Goal: Task Accomplishment & Management: Manage account settings

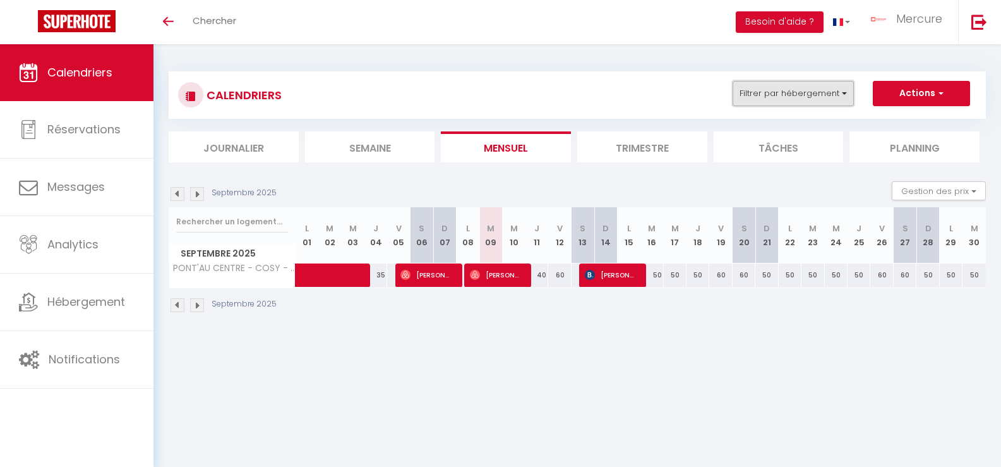
click at [807, 94] on button "Filtrer par hébergement" at bounding box center [793, 93] width 121 height 25
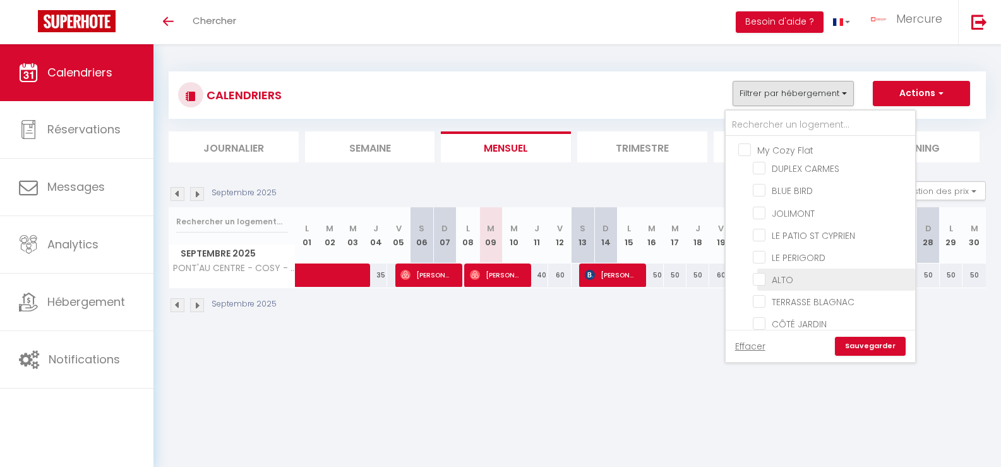
click at [767, 283] on input "ALTO" at bounding box center [832, 278] width 158 height 13
checkbox input "true"
checkbox input "false"
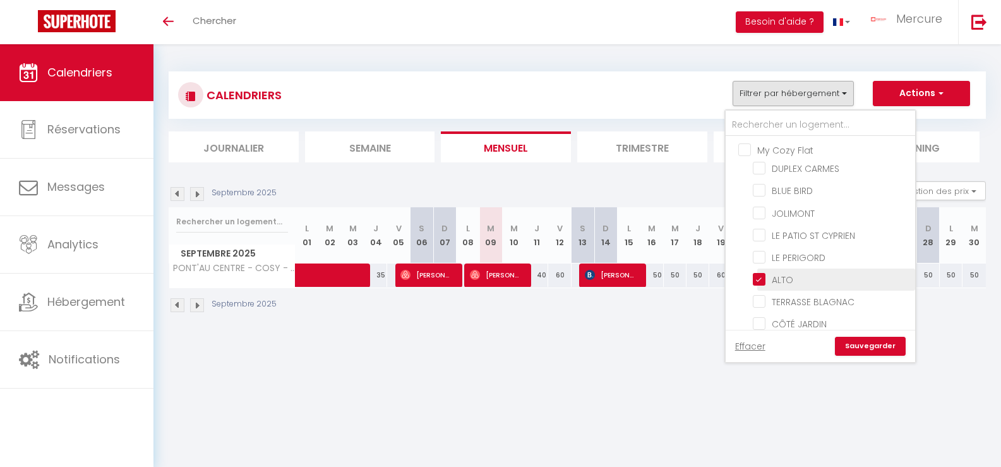
checkbox input "false"
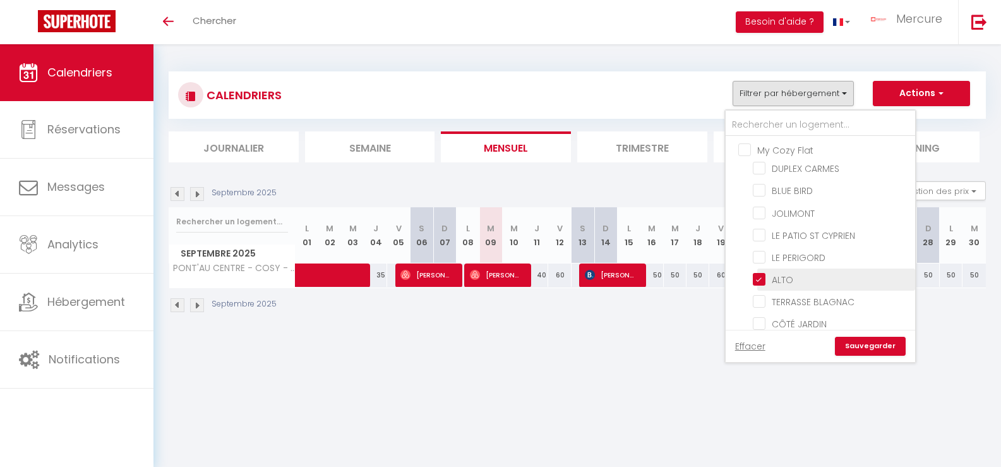
checkbox input "false"
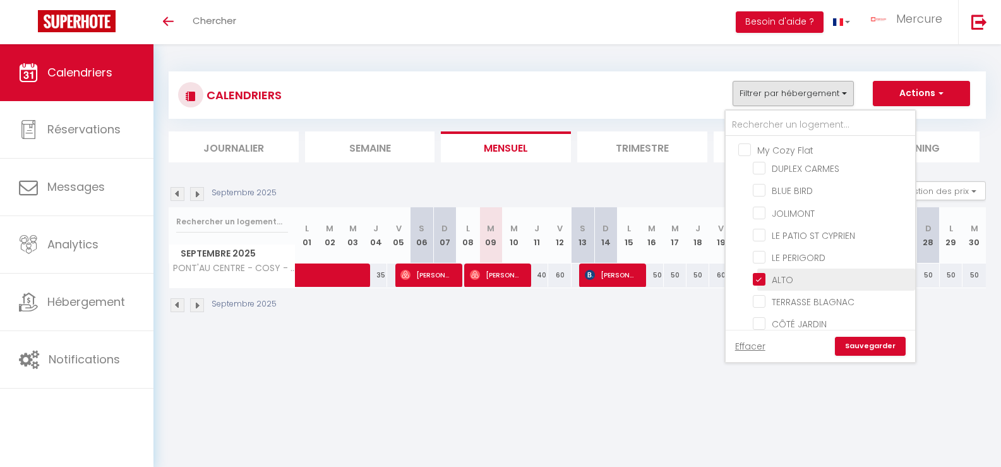
checkbox input "false"
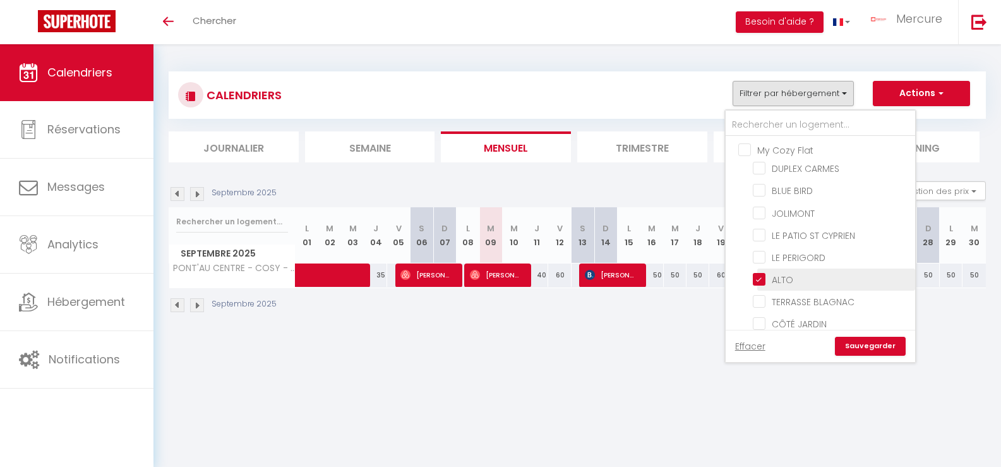
checkbox input "false"
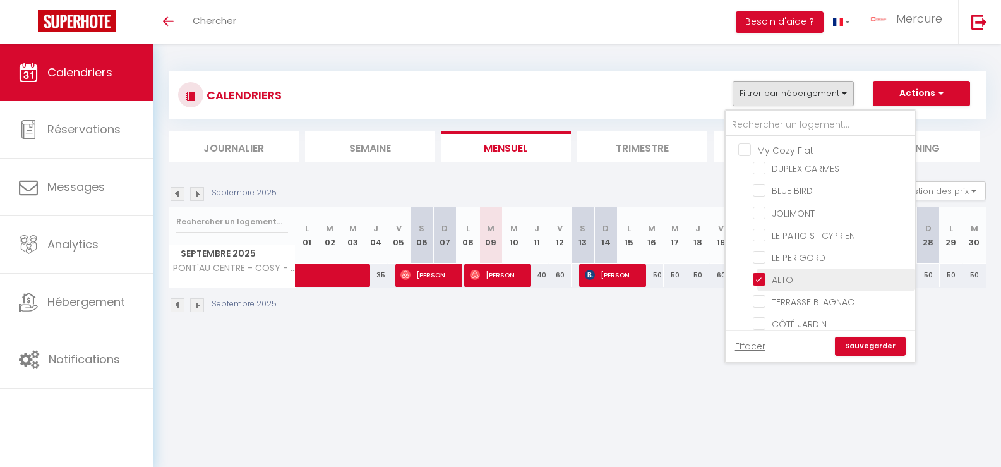
checkbox input "false"
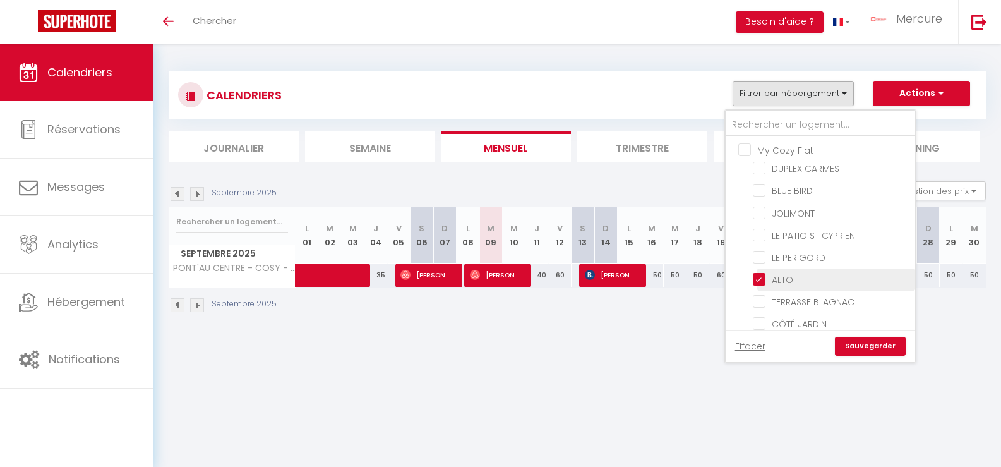
checkbox input "false"
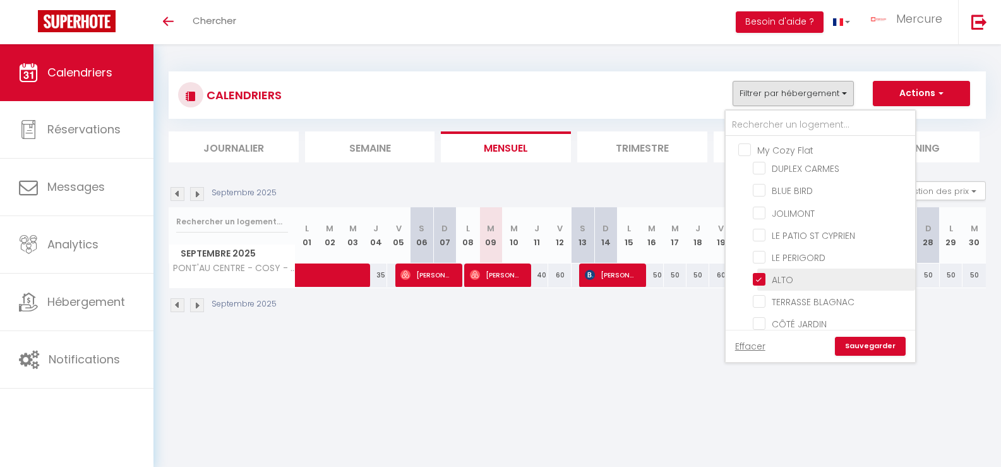
checkbox input "false"
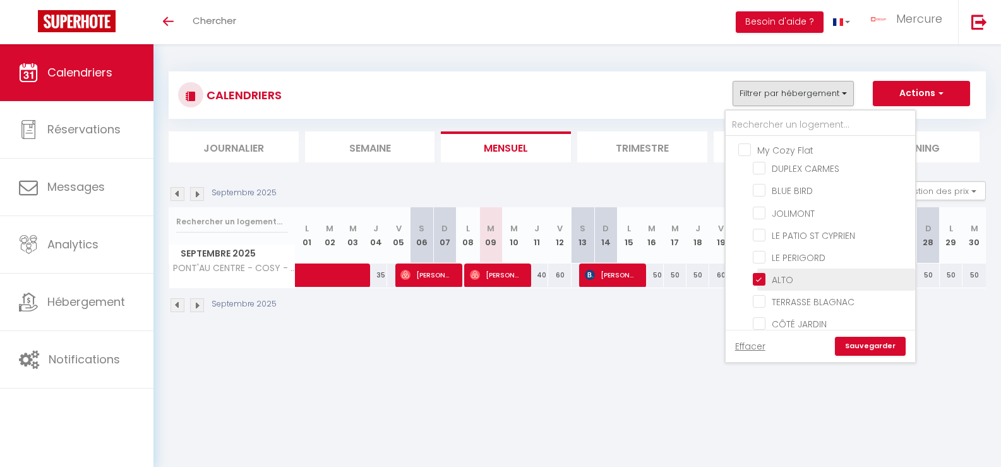
checkbox input "false"
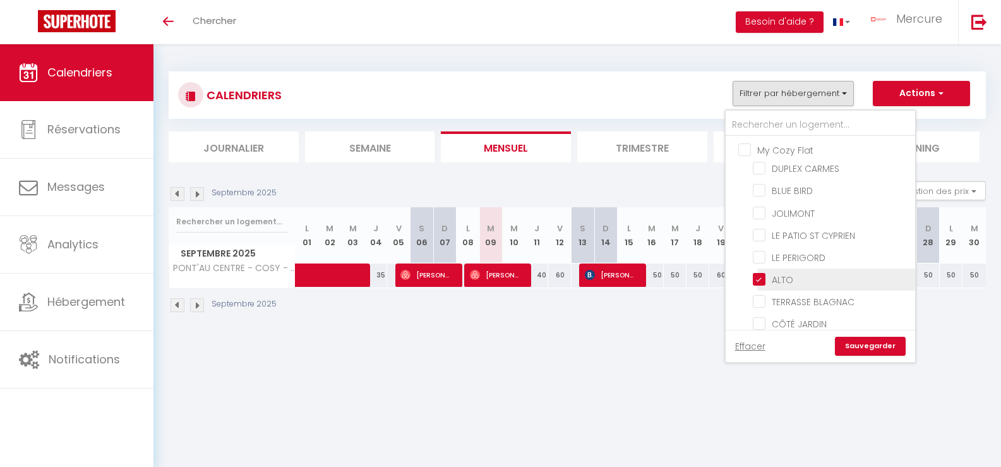
checkbox input "false"
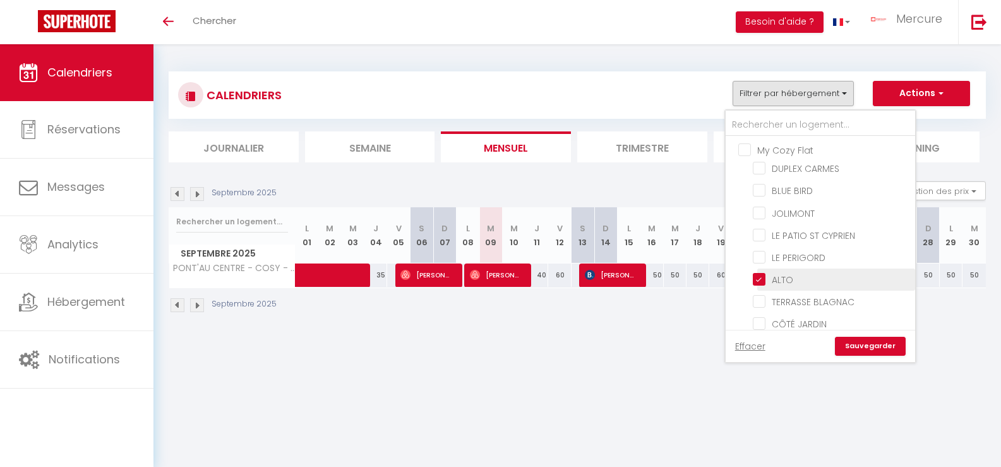
checkbox input "false"
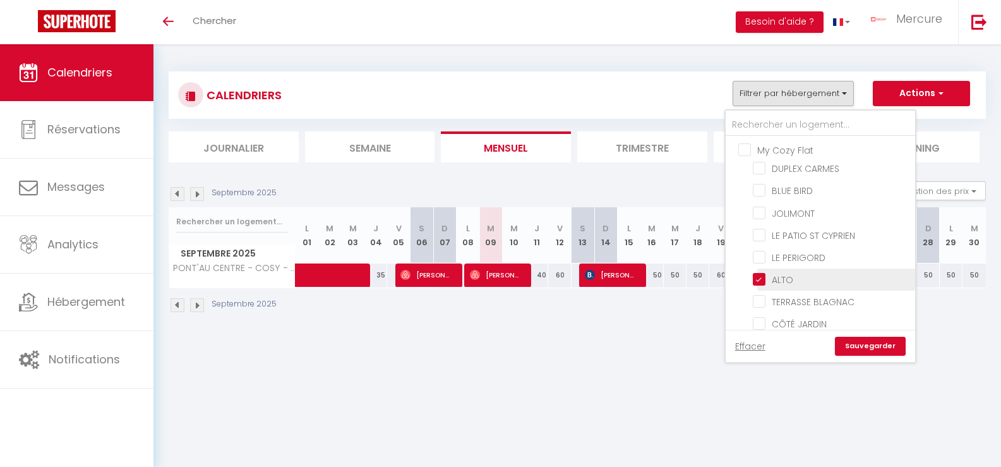
checkbox input "false"
click at [862, 349] on link "Sauvegarder" at bounding box center [870, 346] width 71 height 19
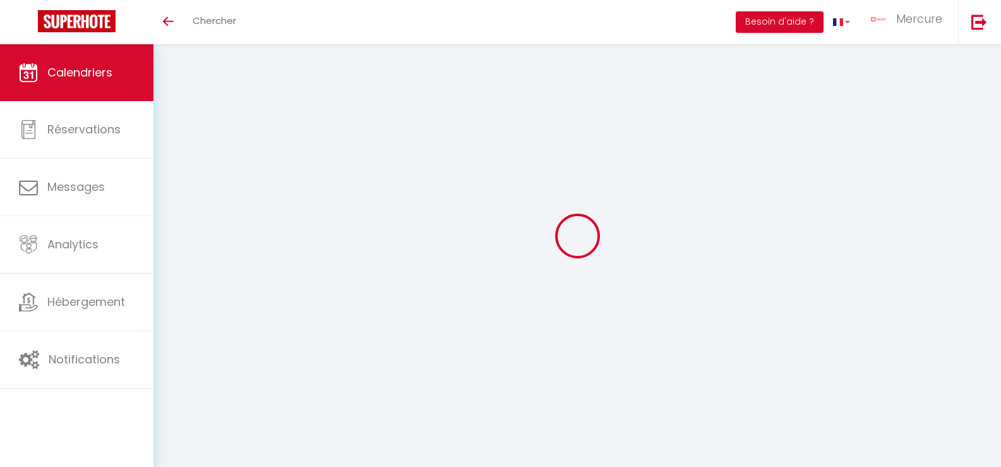
select select
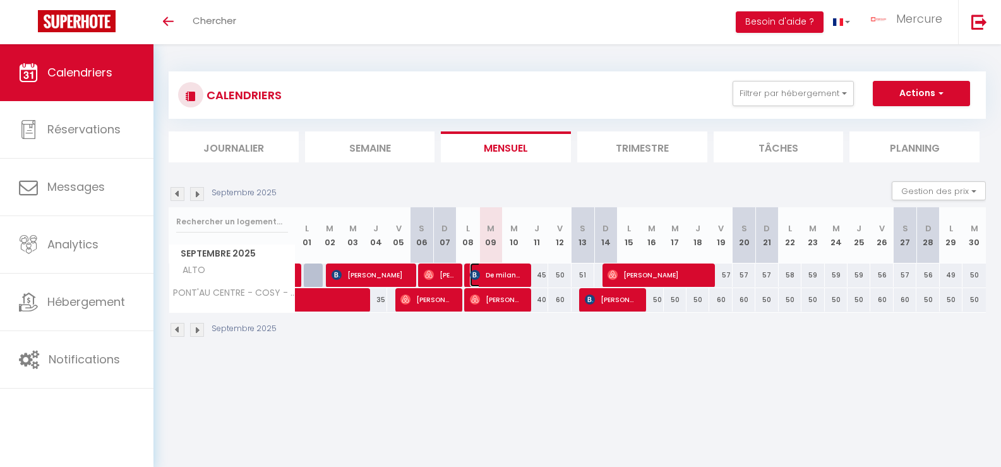
click at [500, 272] on span "De milano Kasper" at bounding box center [496, 275] width 53 height 24
select select "OK"
select select "0"
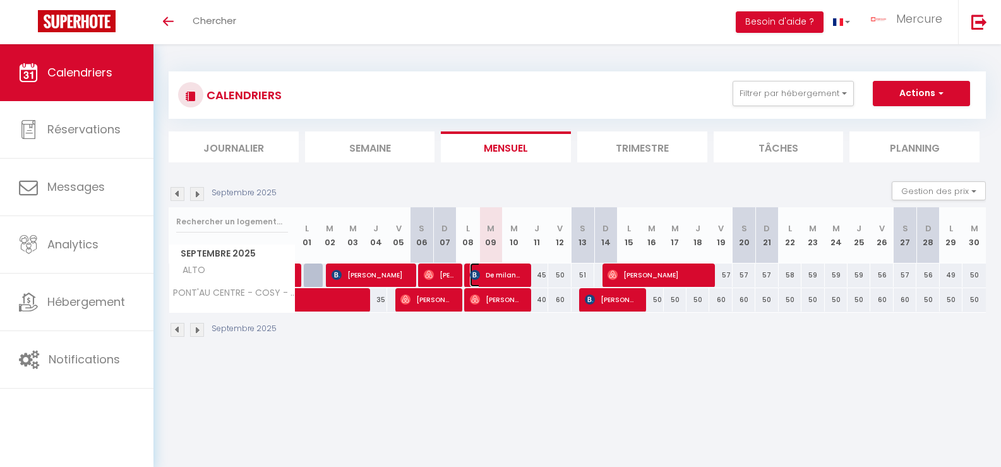
select select "1"
select select
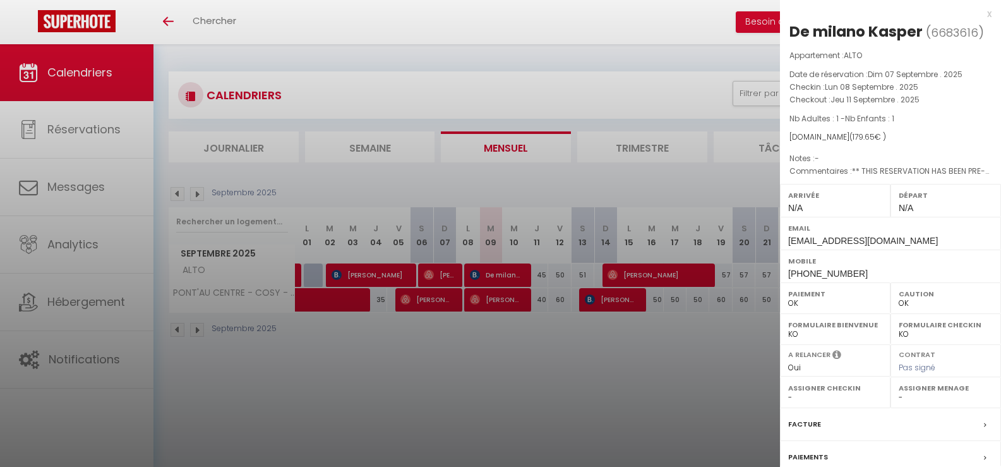
click at [531, 399] on div at bounding box center [500, 233] width 1001 height 467
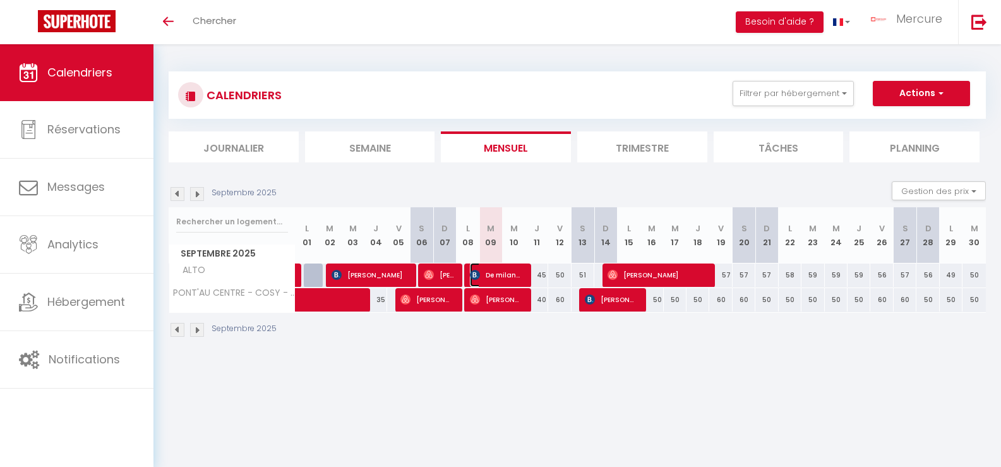
drag, startPoint x: 490, startPoint y: 275, endPoint x: 507, endPoint y: 275, distance: 17.7
click at [490, 275] on span "De milano Kasper" at bounding box center [496, 275] width 53 height 24
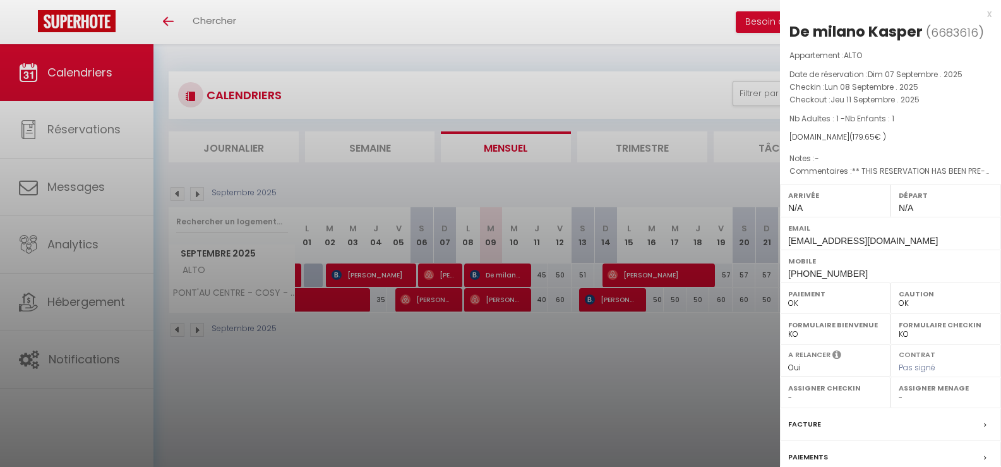
click at [899, 31] on div "De milano Kasper" at bounding box center [856, 31] width 133 height 20
copy div "[PERSON_NAME]"
